Goal: Transaction & Acquisition: Purchase product/service

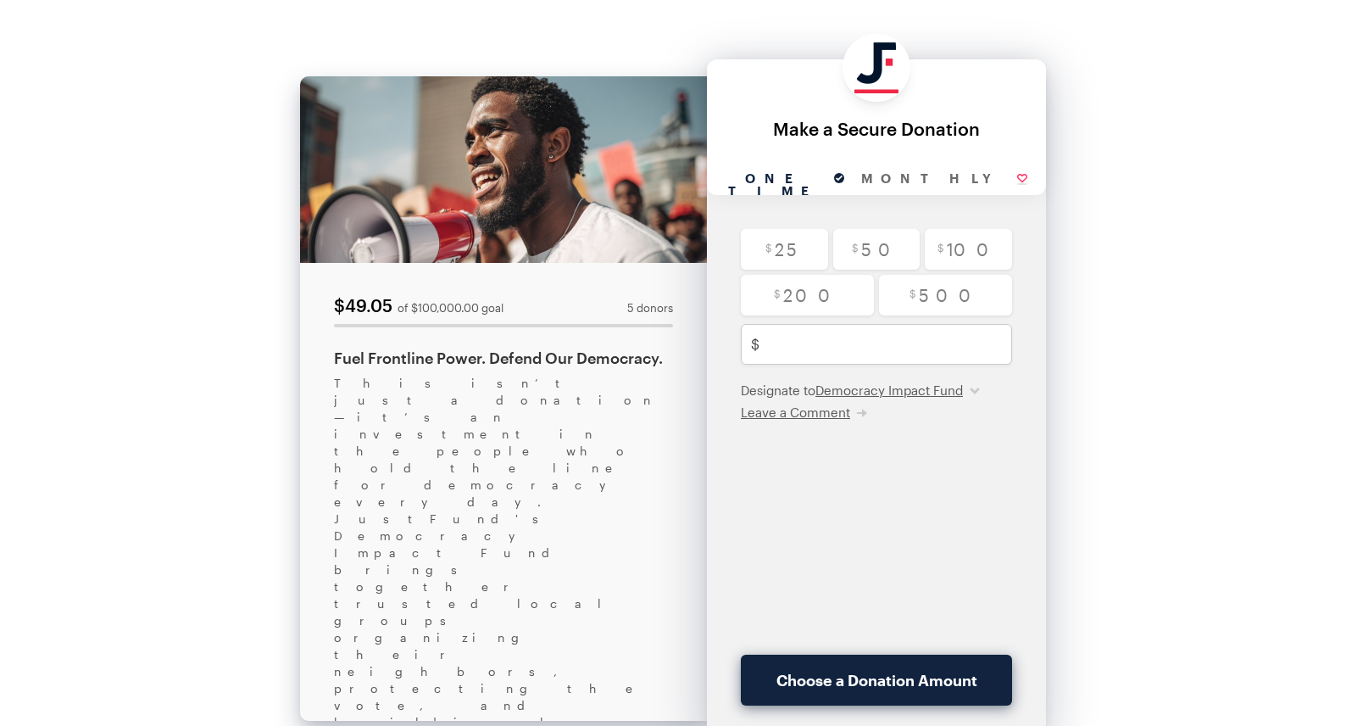
click at [1080, 347] on div "Back About this Fundraiser Back $49.05 of $100,000.00 goal 5 donors Fuel Frontl…" at bounding box center [673, 414] width 1346 height 829
click at [980, 393] on select "Democracy Impact Fund" at bounding box center [898, 390] width 164 height 17
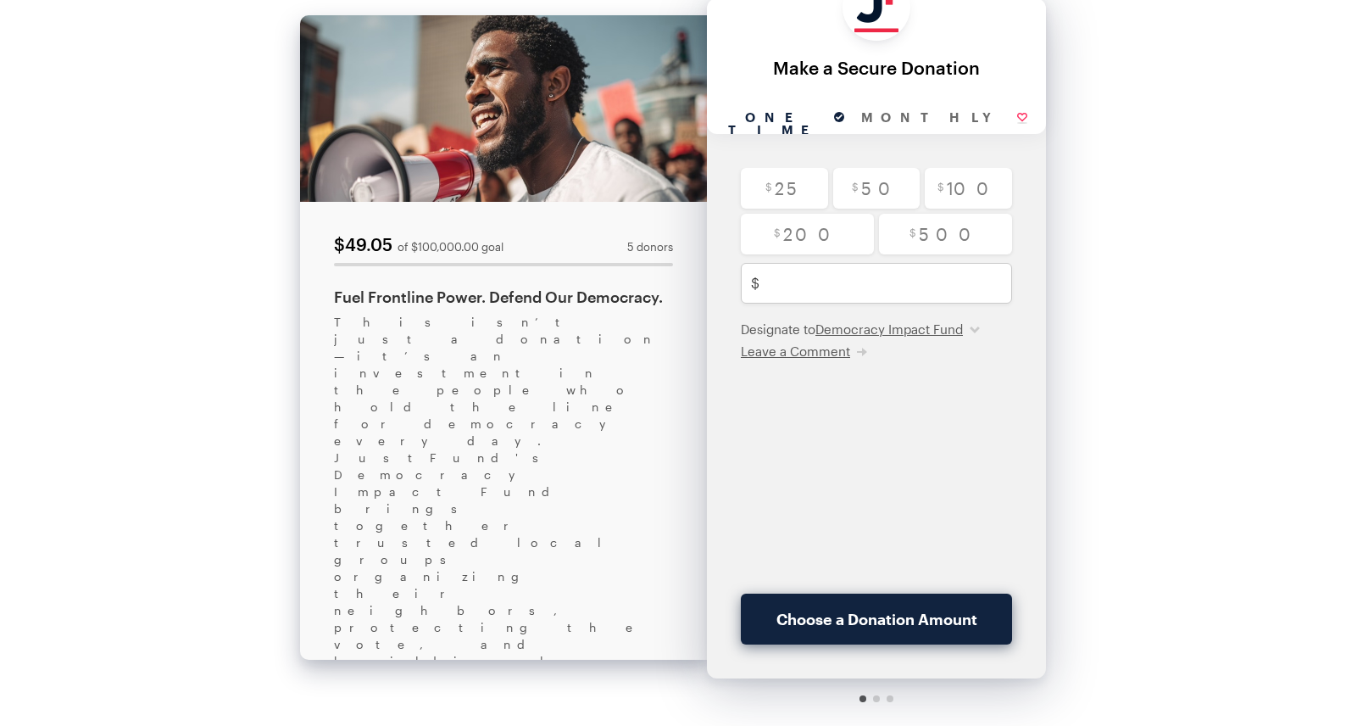
scroll to position [89, 0]
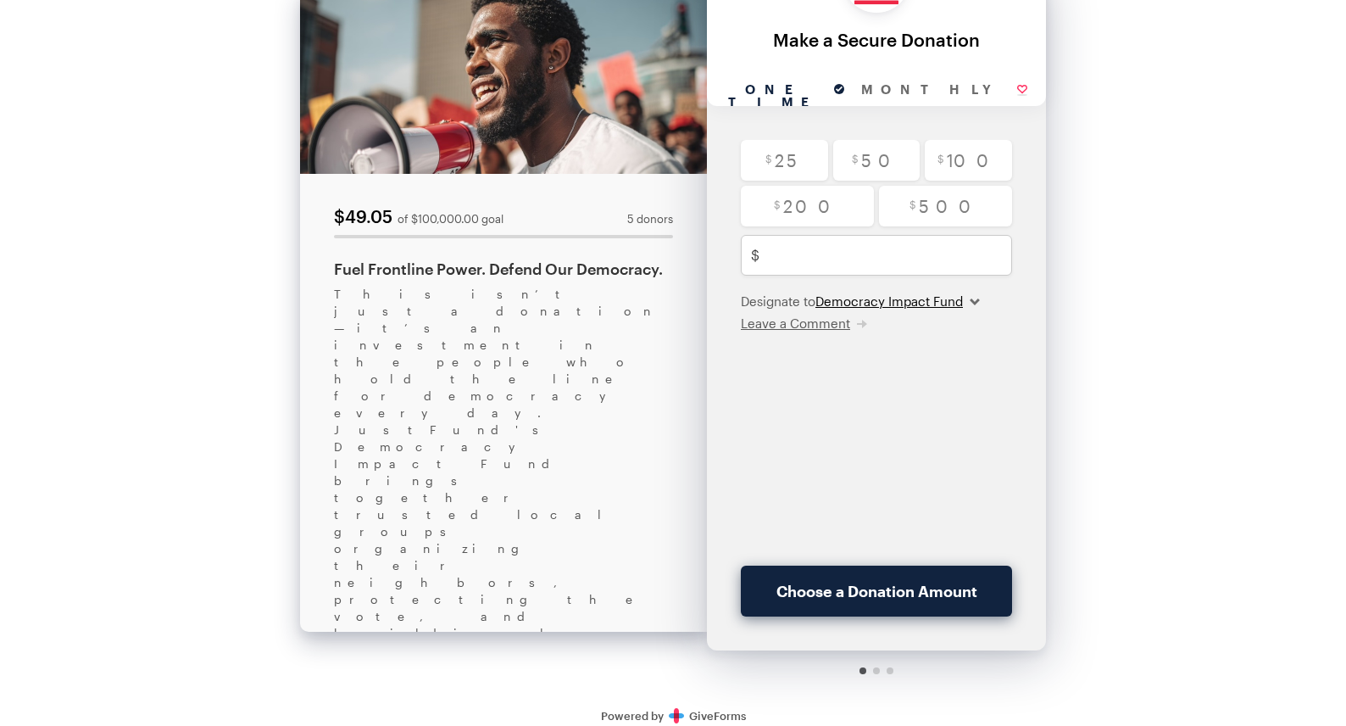
click at [851, 298] on select "Democracy Impact Fund" at bounding box center [898, 301] width 164 height 17
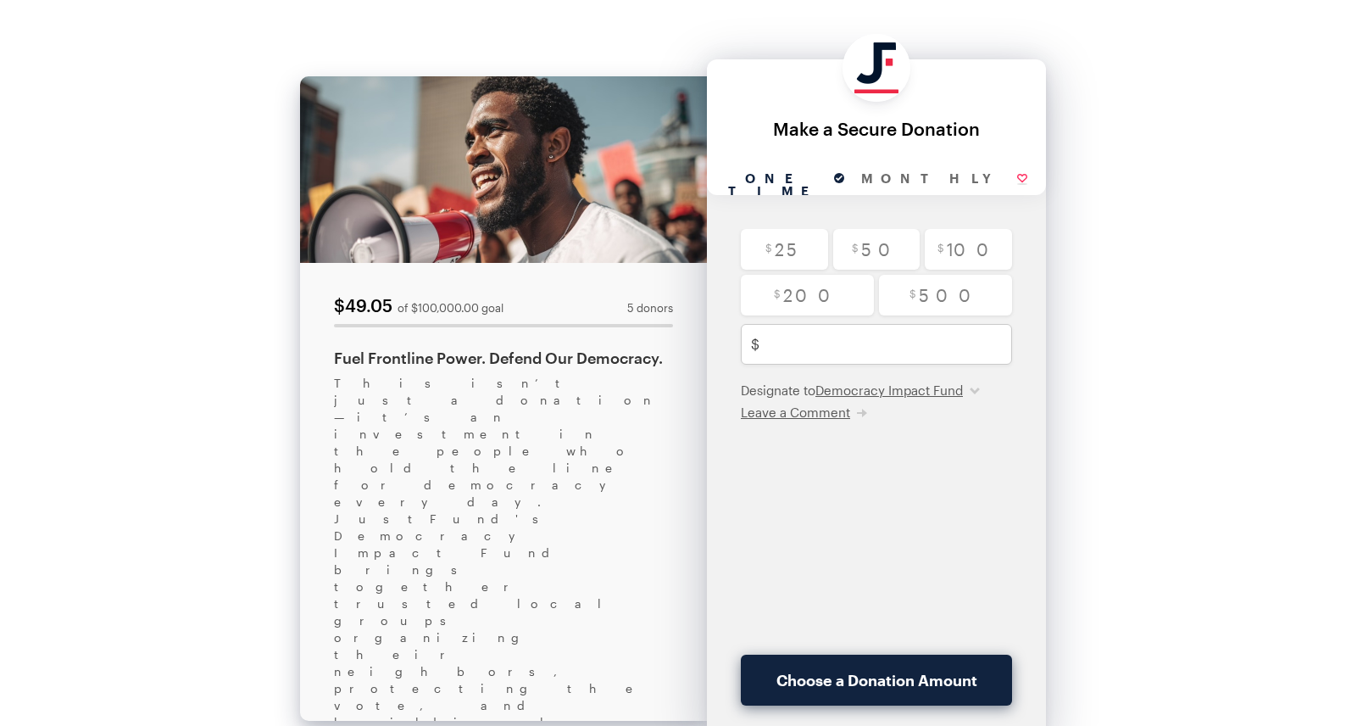
click at [510, 355] on div "Fuel Frontline Power. Defend Our Democracy." at bounding box center [503, 358] width 339 height 20
